Goal: Task Accomplishment & Management: Use online tool/utility

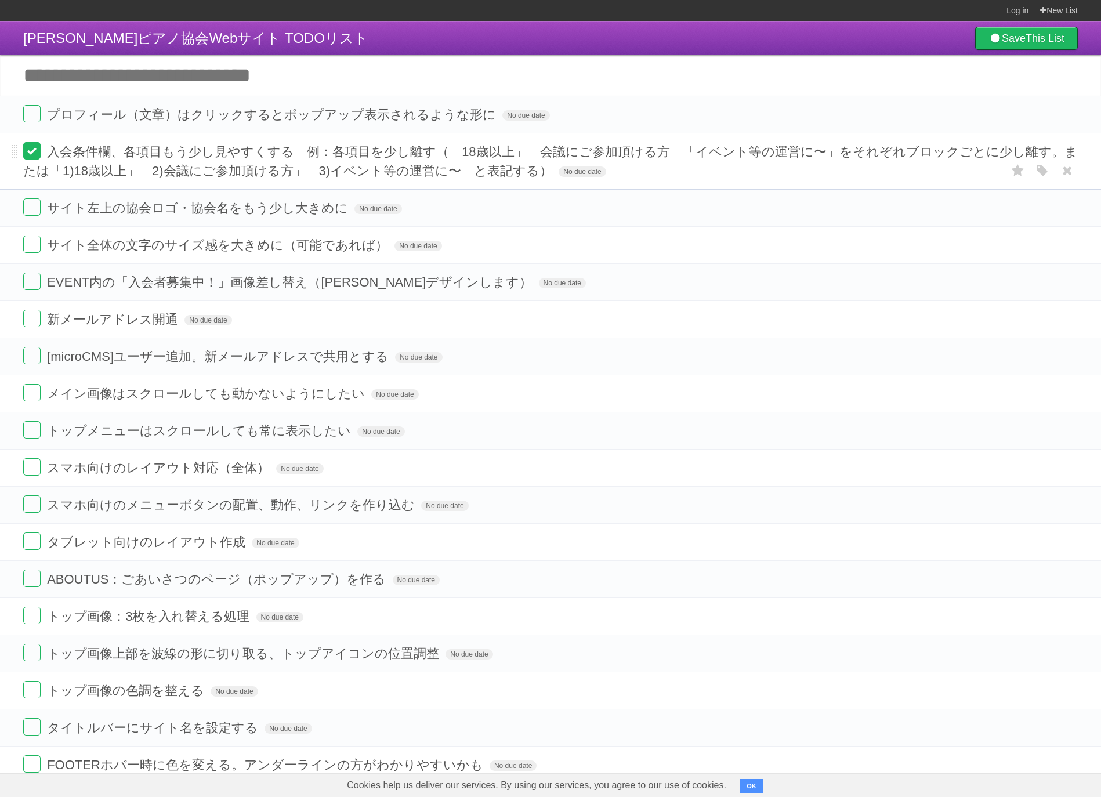
click at [39, 150] on label at bounding box center [31, 150] width 17 height 17
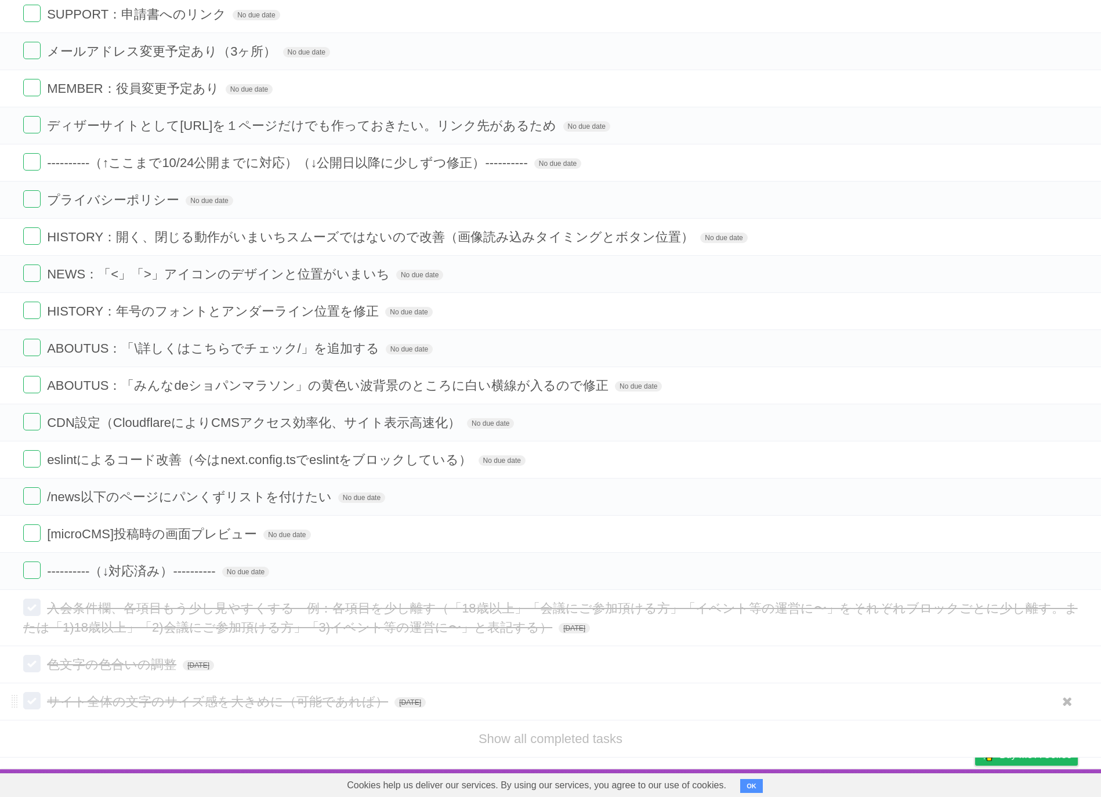
scroll to position [956, 0]
click at [615, 742] on link "Show all completed tasks" at bounding box center [551, 739] width 144 height 15
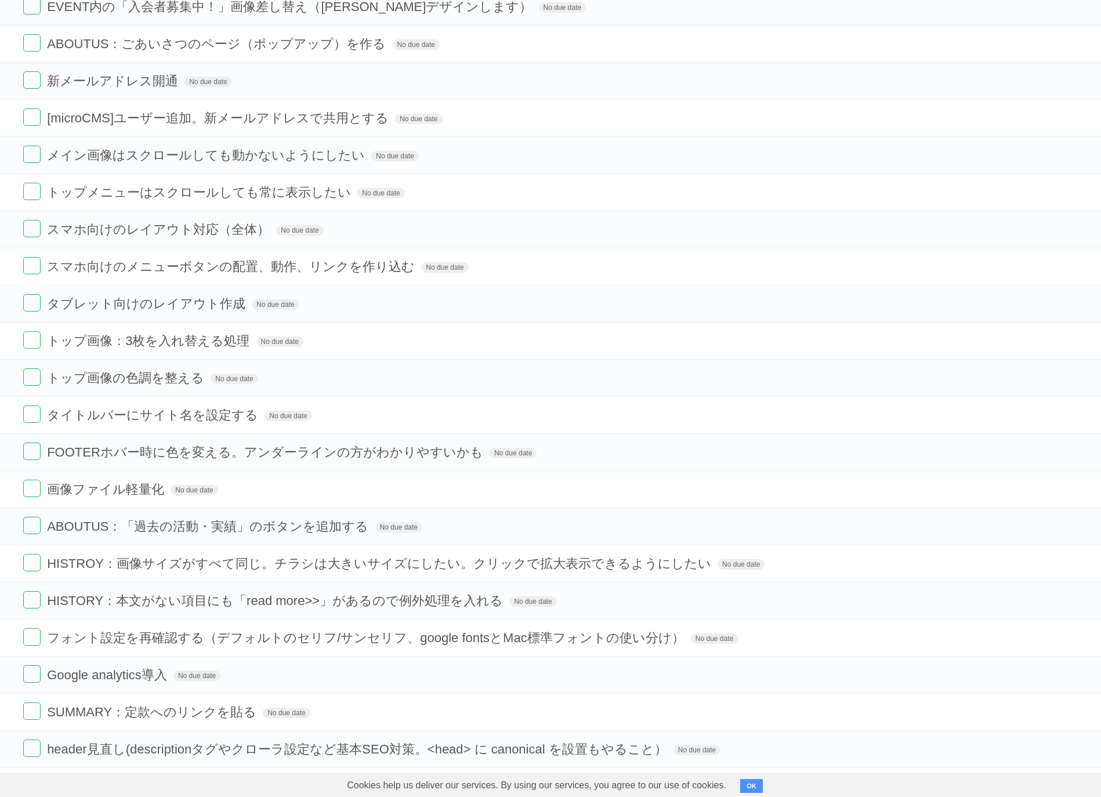
scroll to position [0, 0]
